Goal: Transaction & Acquisition: Purchase product/service

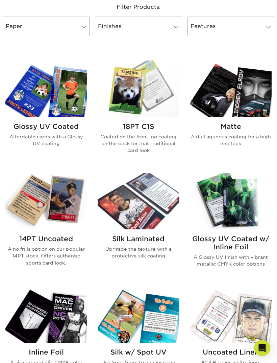
scroll to position [293, 0]
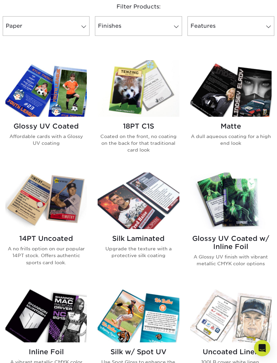
click at [235, 188] on img at bounding box center [230, 200] width 81 height 56
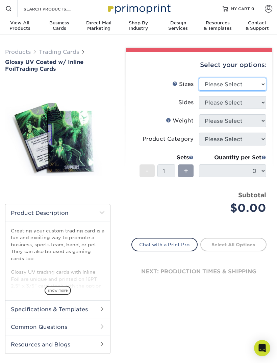
click at [254, 84] on select "Please Select 2.5" x 3.5"" at bounding box center [232, 84] width 67 height 13
select select "2.50x3.50"
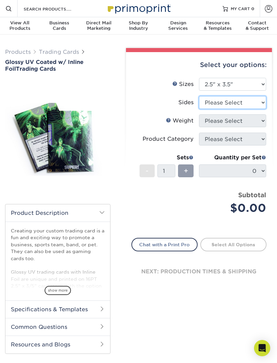
click at [259, 102] on select "Please Select Print Both Sides - Foil Back Only Print Both Sides - Foil Both Si…" at bounding box center [232, 102] width 67 height 13
select select "e9e9dfb3-fba1-4d60-972c-fd9ca5904d33"
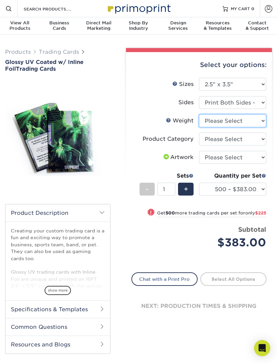
click at [260, 120] on select "Please Select 16PT" at bounding box center [232, 120] width 67 height 13
select select "16PT"
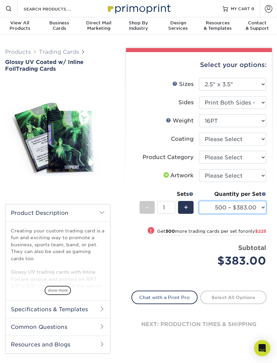
click at [239, 210] on select "500 – $383.00 1000 – $608.00 2500 – $883.00 5000 – $1252.00" at bounding box center [232, 207] width 67 height 13
click at [227, 209] on select "500 – $383.00 1000 – $608.00 2500 – $883.00 5000 – $1252.00" at bounding box center [232, 207] width 67 height 13
